Goal: Transaction & Acquisition: Download file/media

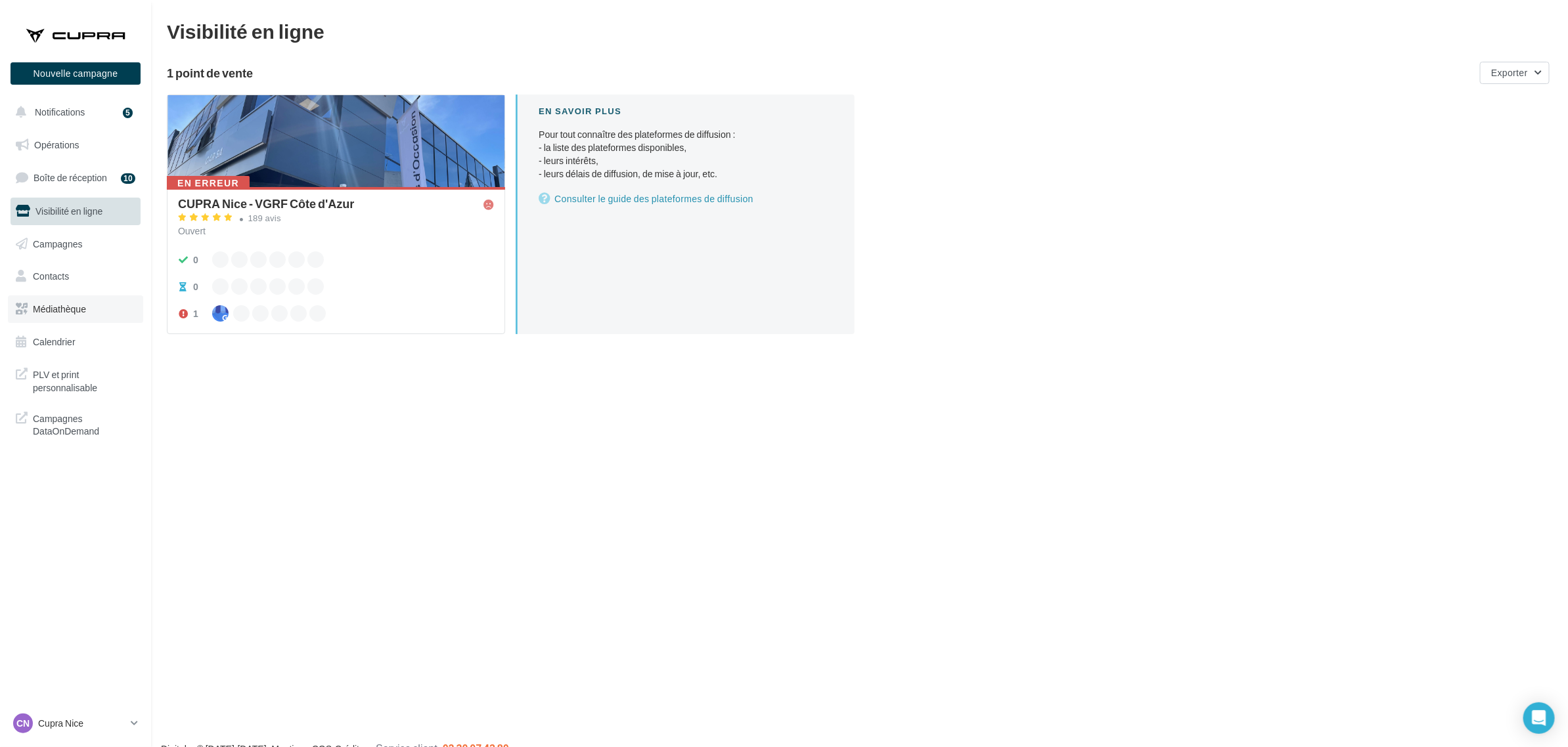
click at [58, 302] on link "Médiathèque" at bounding box center [75, 310] width 135 height 27
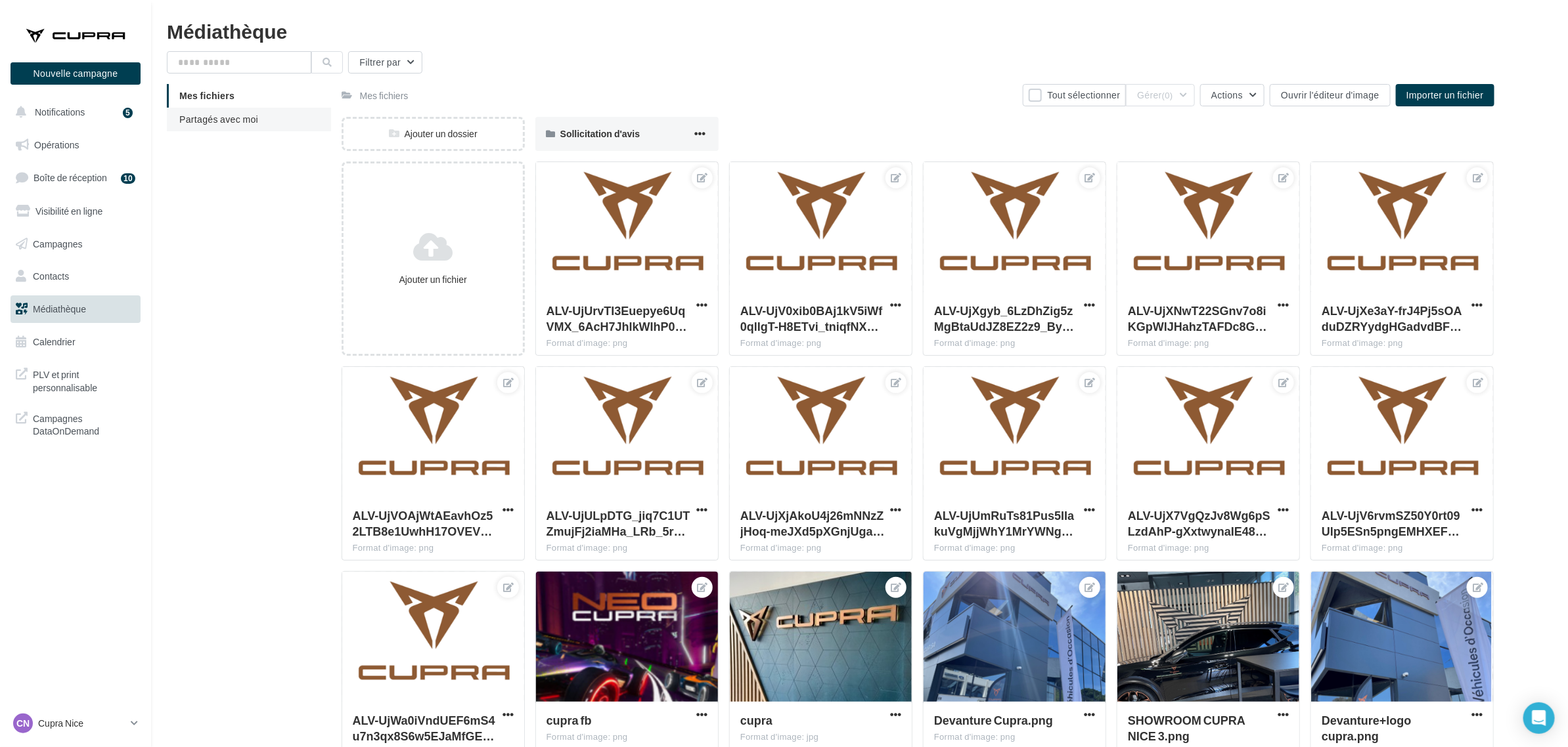
click at [176, 113] on li "Partagés avec moi" at bounding box center [249, 119] width 164 height 23
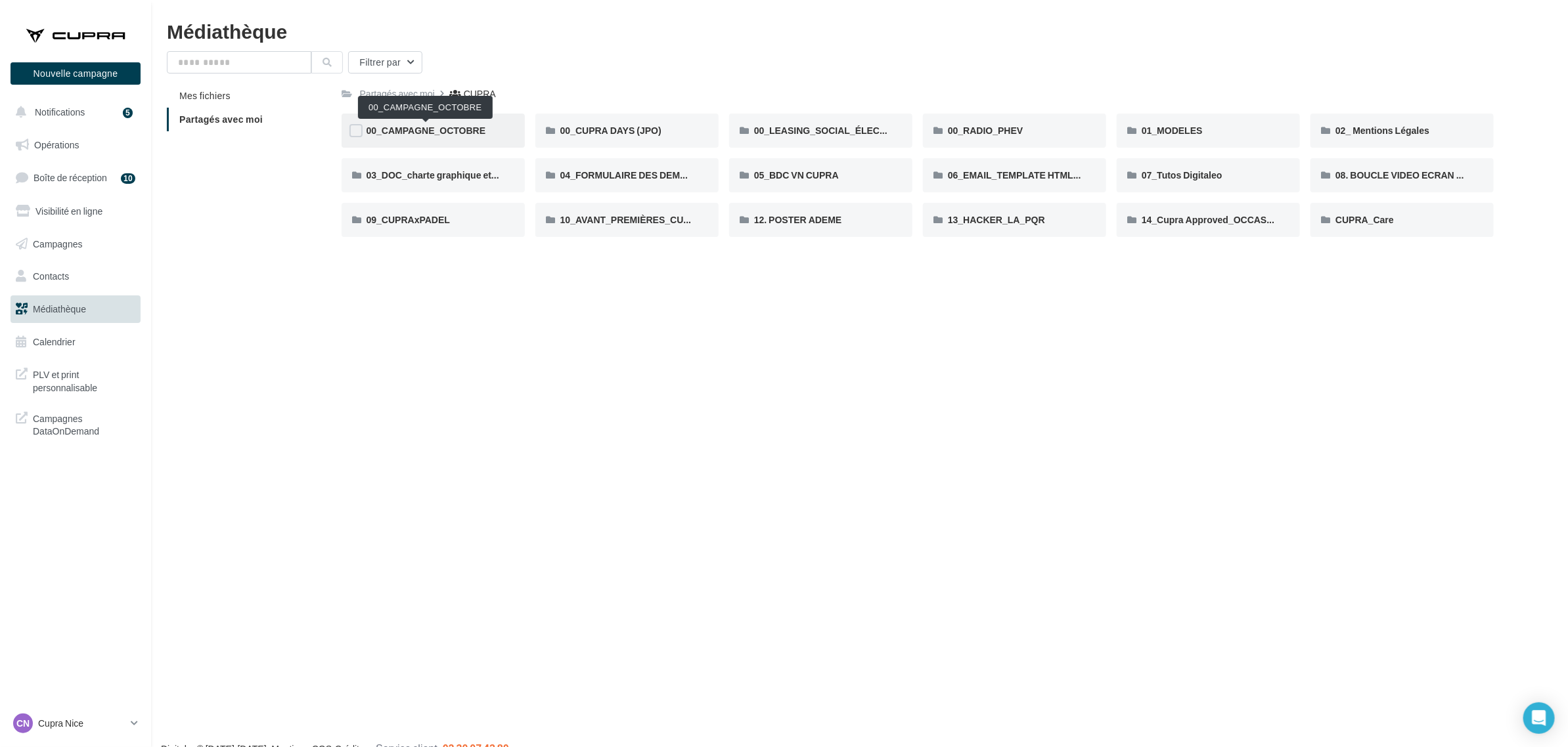
click at [484, 125] on span "00_CAMPAGNE_OCTOBRE" at bounding box center [426, 130] width 119 height 11
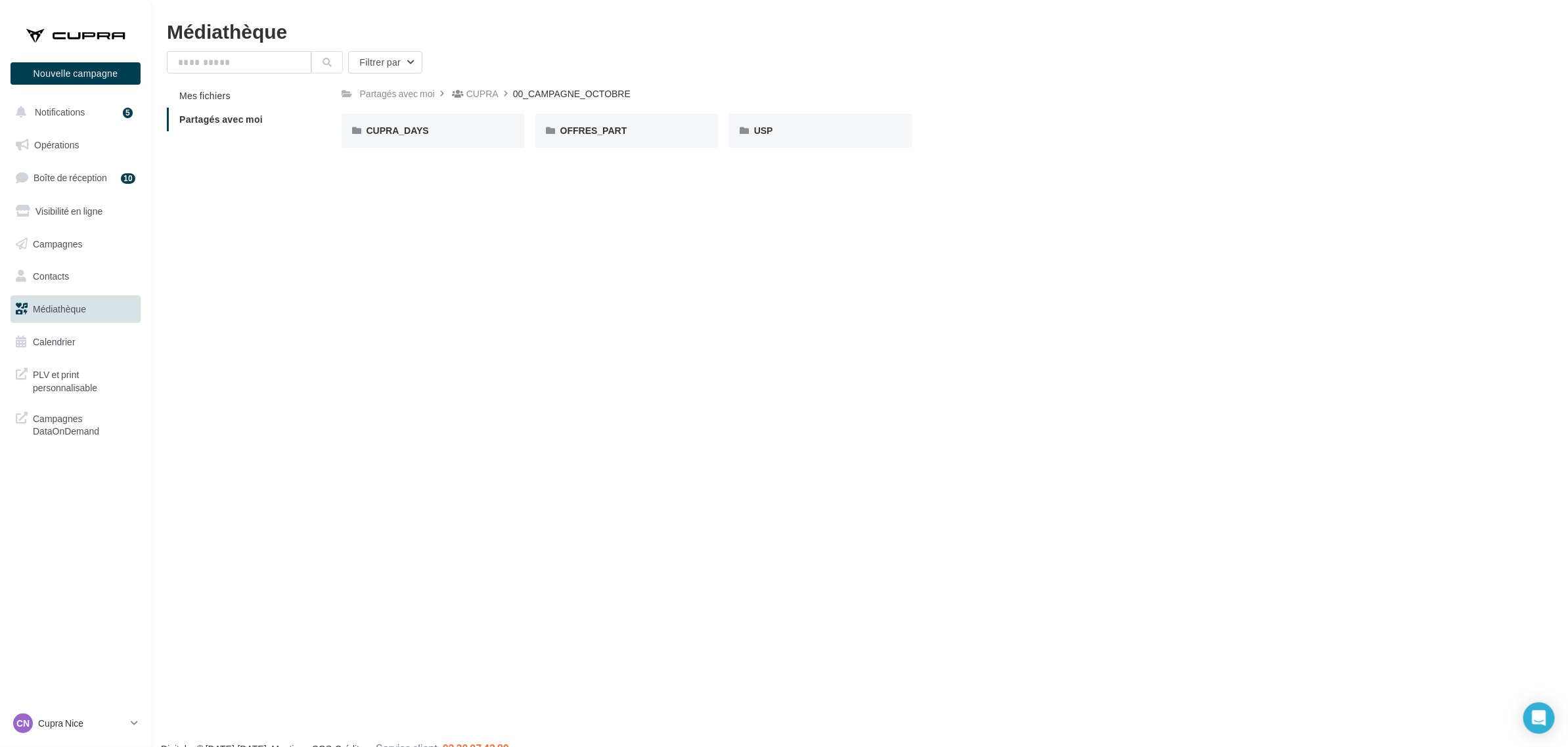
drag, startPoint x: 484, startPoint y: 125, endPoint x: 544, endPoint y: 190, distance: 88.5
click at [540, 326] on div "Nouvelle campagne Nouvelle campagne Notifications 5 Opérations Boîte de récepti…" at bounding box center [784, 394] width 1568 height 747
click at [576, 129] on span "OFFRES_PART" at bounding box center [593, 130] width 67 height 11
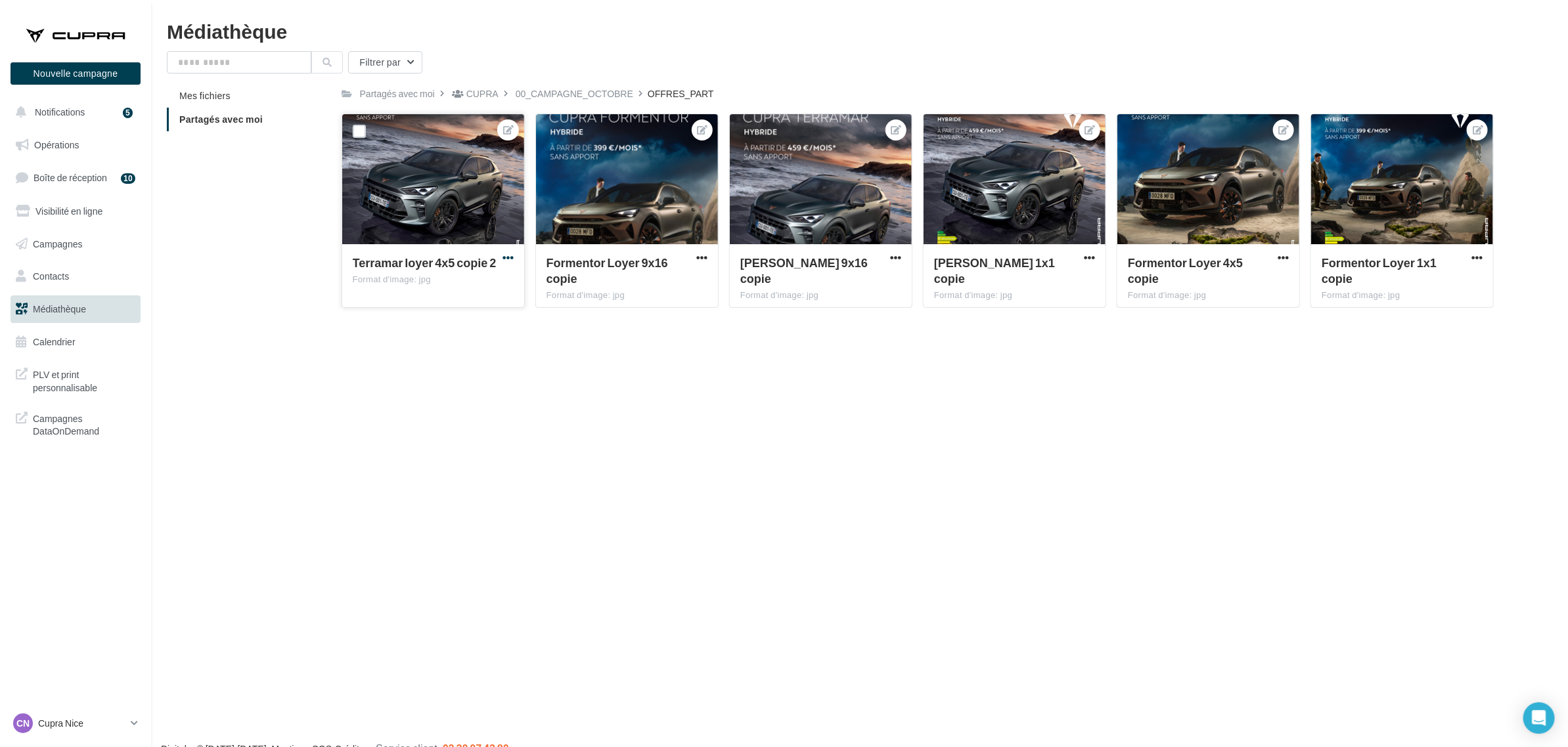
click at [504, 253] on span "button" at bounding box center [507, 257] width 11 height 11
click at [470, 315] on button "Télécharger" at bounding box center [448, 317] width 135 height 34
drag, startPoint x: 697, startPoint y: 258, endPoint x: 691, endPoint y: 266, distance: 10.0
click at [697, 258] on span "button" at bounding box center [701, 257] width 11 height 11
click at [673, 323] on button "Télécharger" at bounding box center [643, 317] width 135 height 34
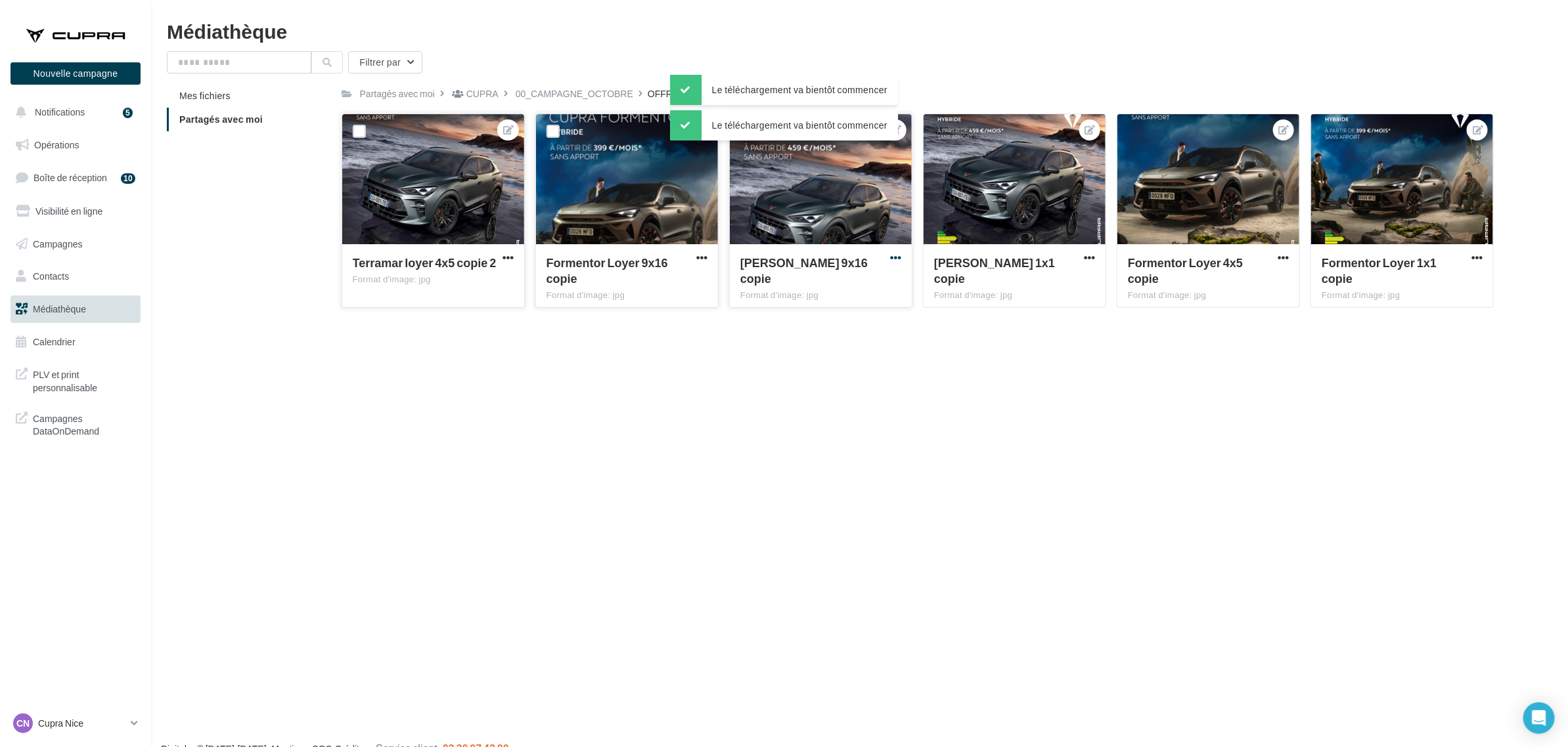
click at [892, 256] on span "button" at bounding box center [895, 257] width 11 height 11
click at [845, 322] on button "Télécharger" at bounding box center [836, 317] width 135 height 34
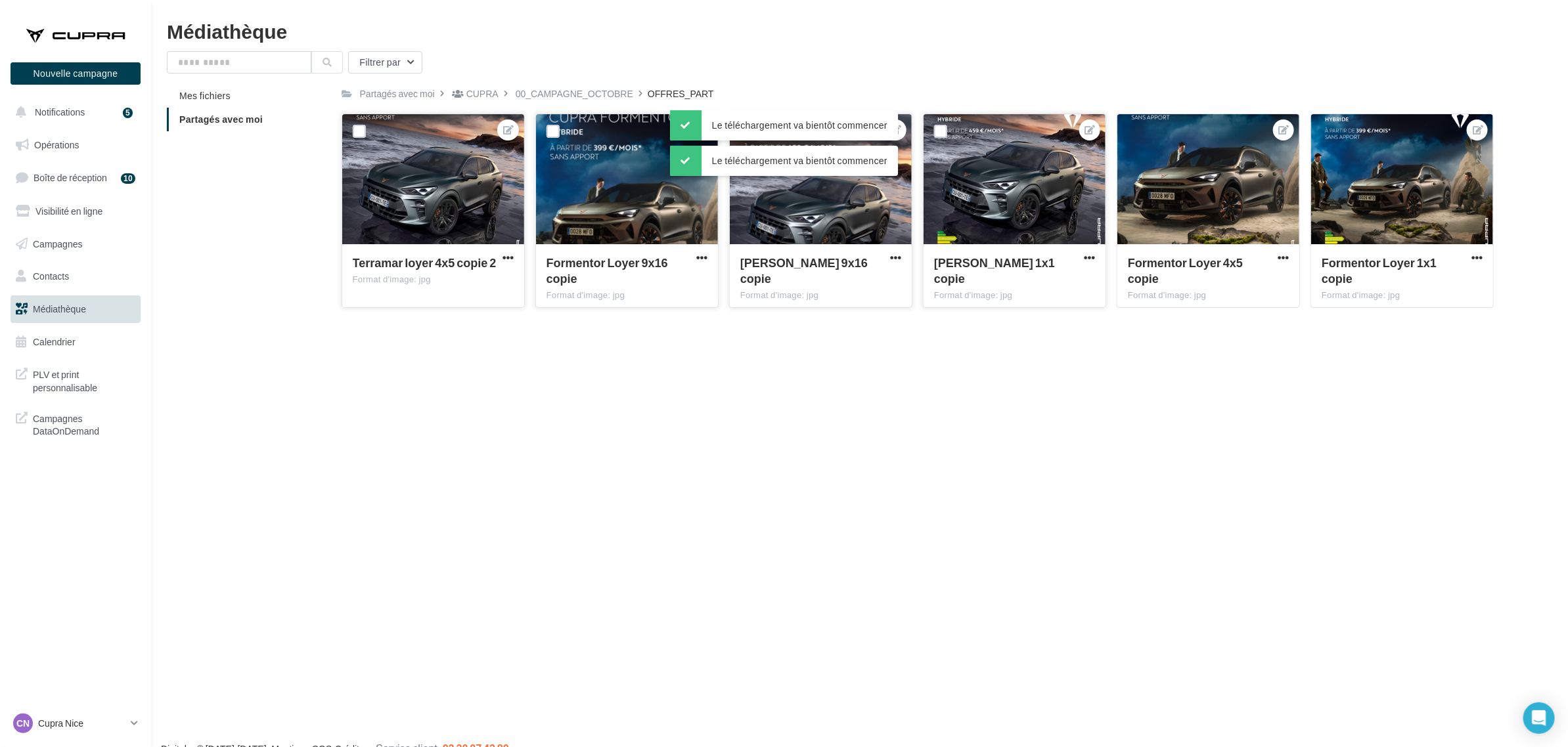
drag, startPoint x: 1088, startPoint y: 258, endPoint x: 1081, endPoint y: 260, distance: 7.3
click at [1088, 258] on span "button" at bounding box center [1088, 257] width 11 height 11
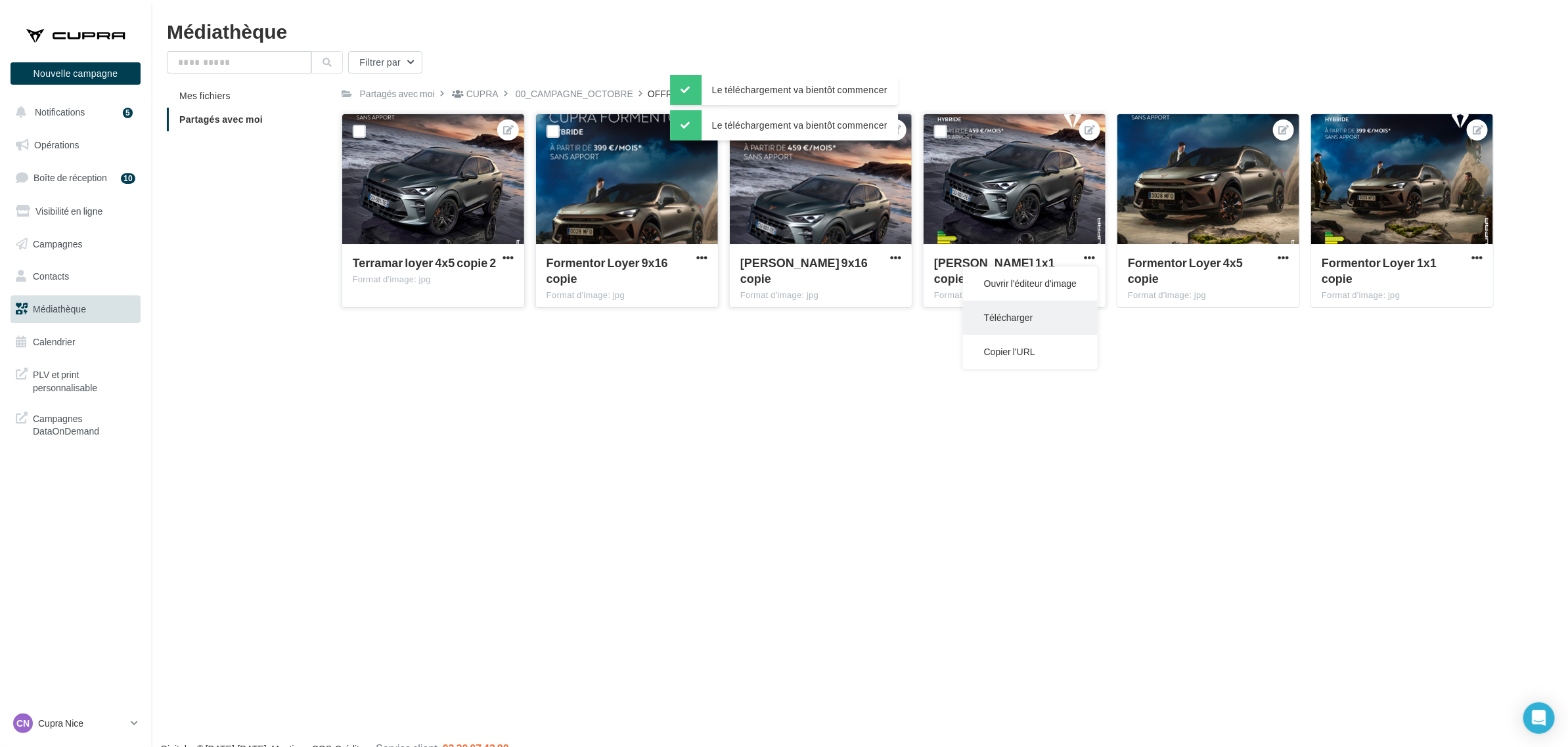
click at [996, 321] on button "Télécharger" at bounding box center [1031, 317] width 135 height 34
click at [1282, 260] on span "button" at bounding box center [1283, 257] width 11 height 11
click at [1215, 323] on button "Télécharger" at bounding box center [1224, 317] width 135 height 34
click at [1468, 261] on button "button" at bounding box center [1476, 258] width 17 height 13
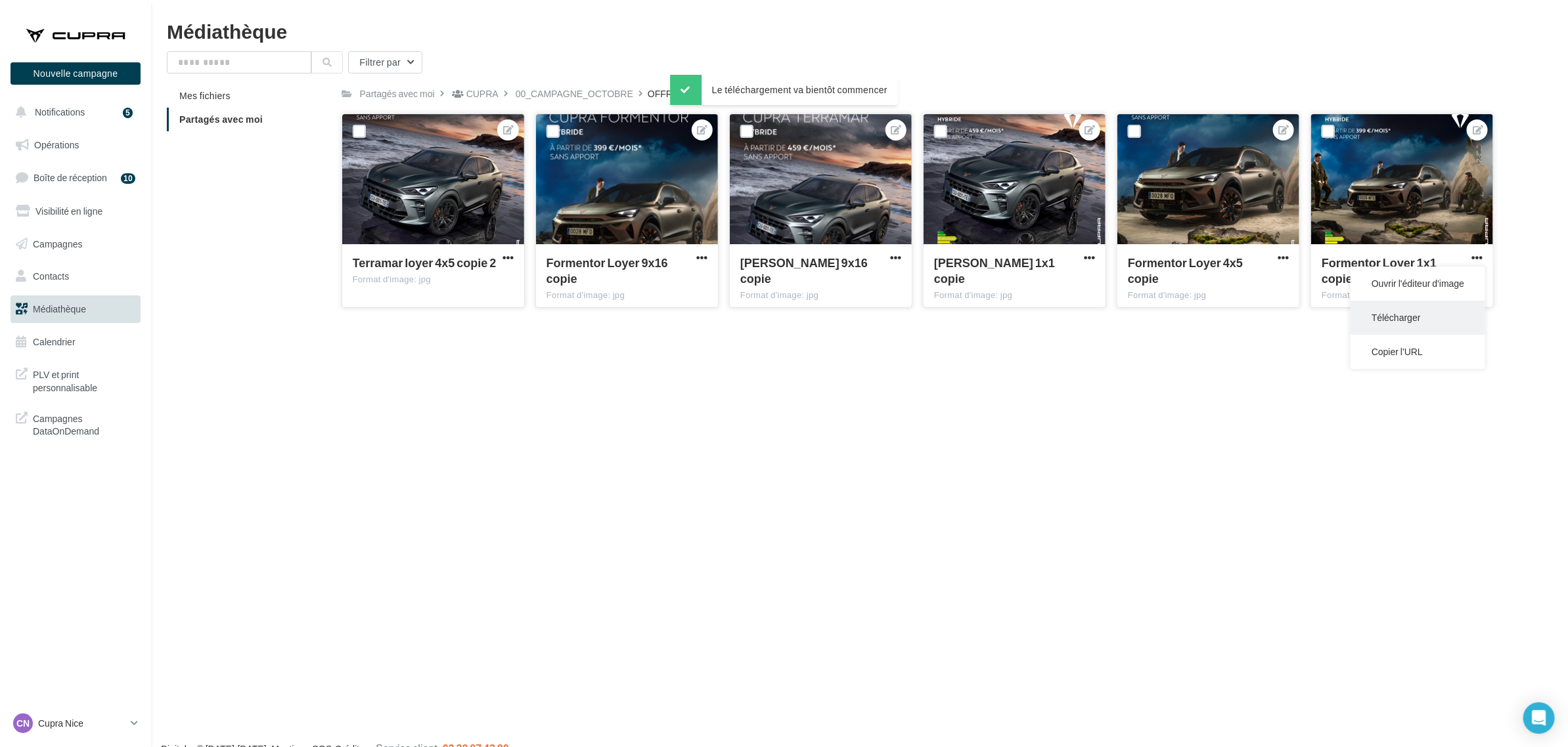
click at [1447, 303] on button "Télécharger" at bounding box center [1418, 317] width 135 height 34
click at [133, 725] on icon at bounding box center [134, 723] width 7 height 11
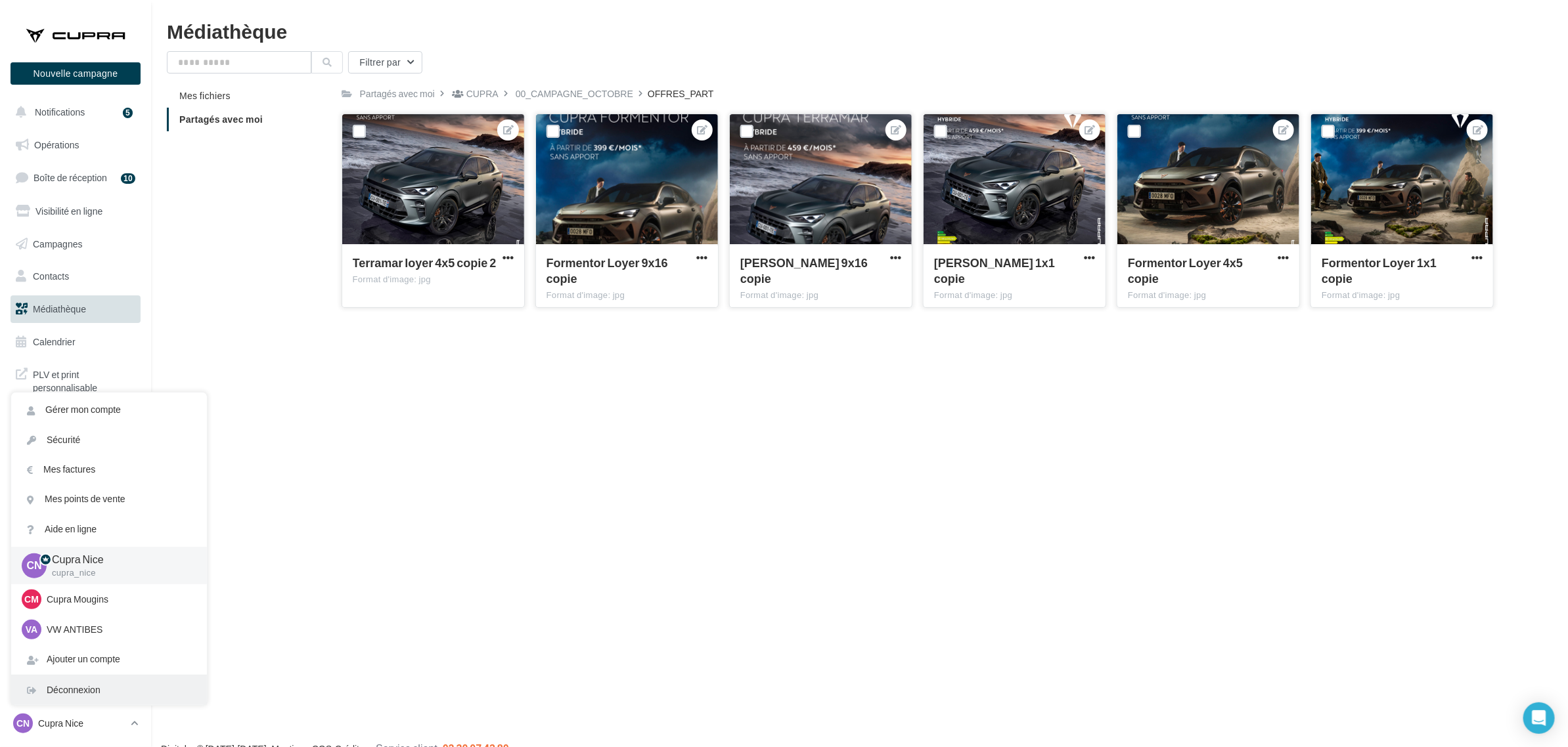
click at [138, 697] on div "Déconnexion" at bounding box center [108, 690] width 195 height 29
